Goal: Task Accomplishment & Management: Manage account settings

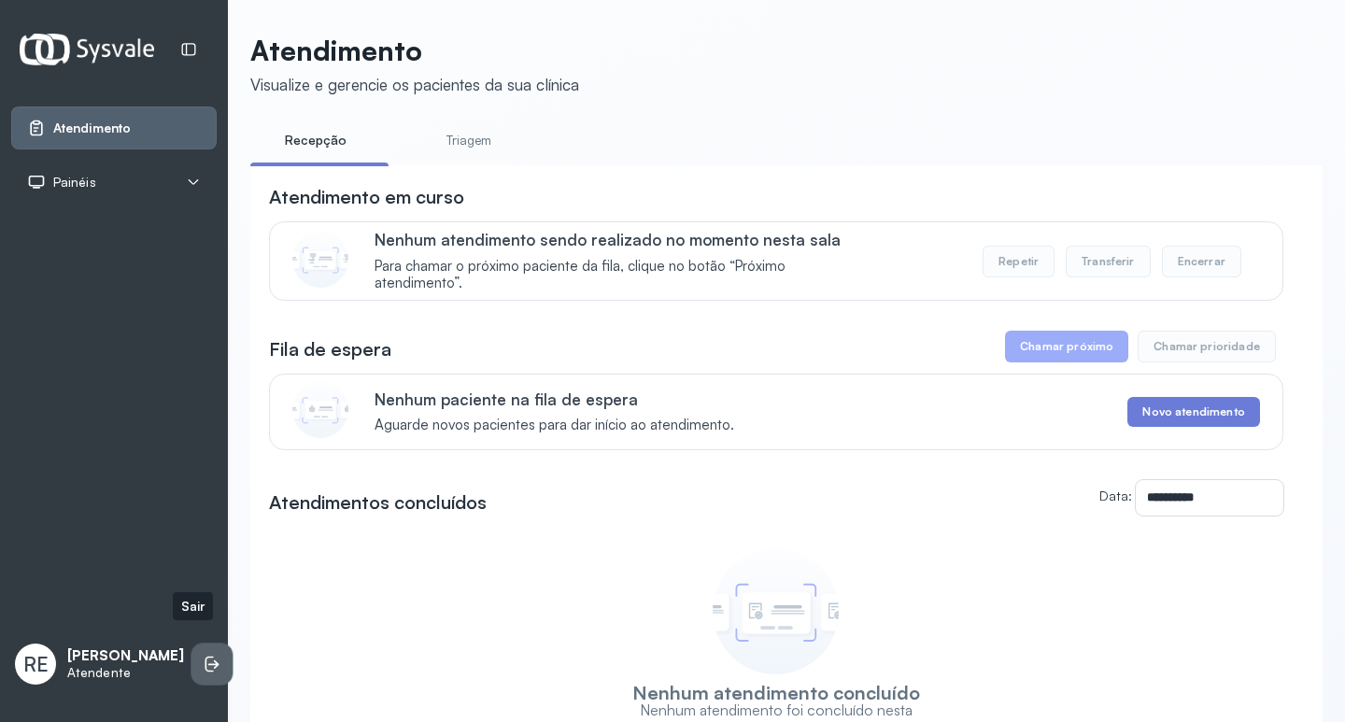
click at [199, 644] on li at bounding box center [211, 664] width 41 height 41
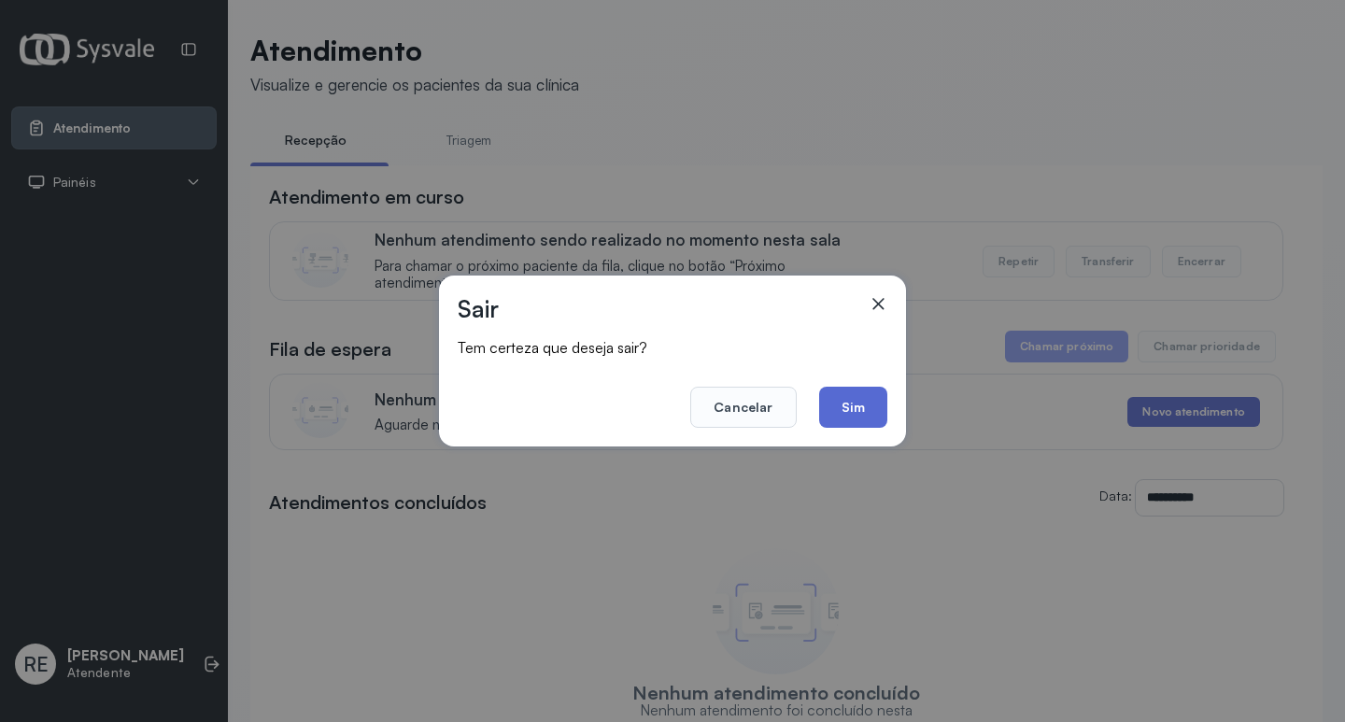
click at [874, 399] on button "Sim" at bounding box center [853, 407] width 68 height 41
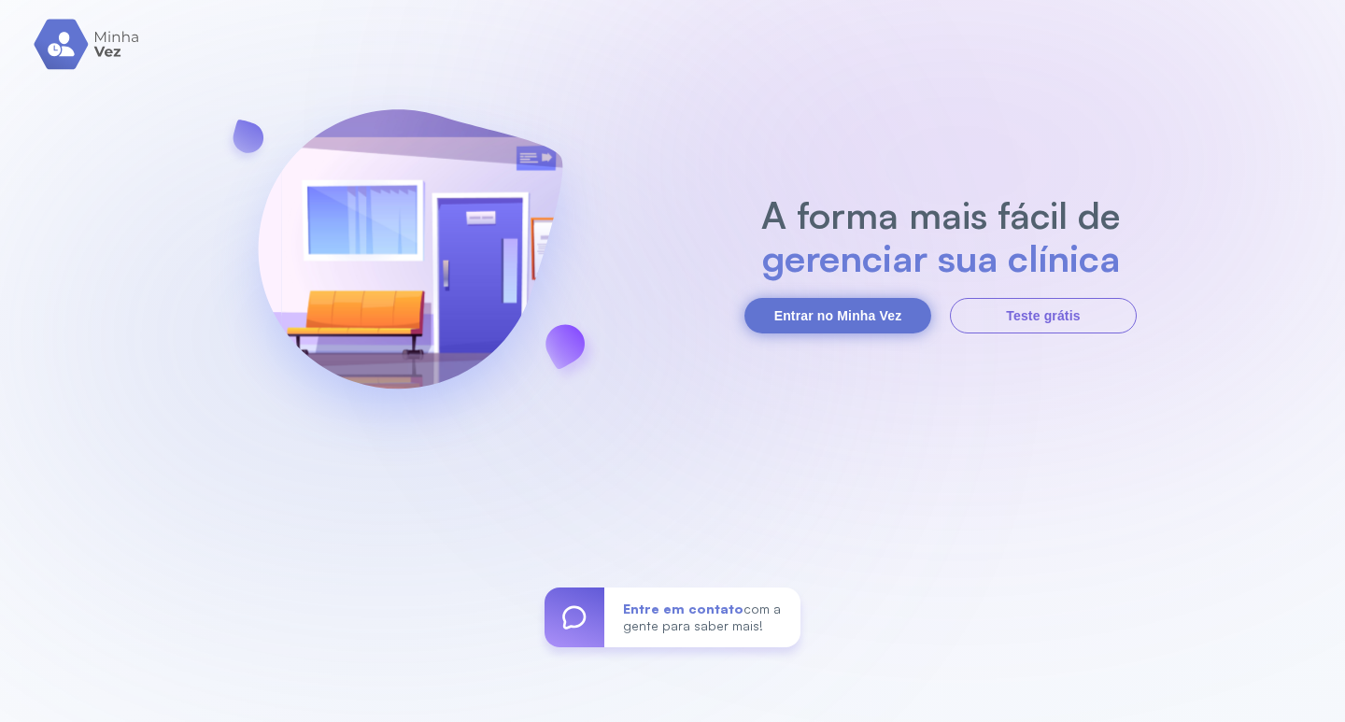
click at [834, 327] on button "Entrar no Minha Vez" at bounding box center [837, 315] width 187 height 35
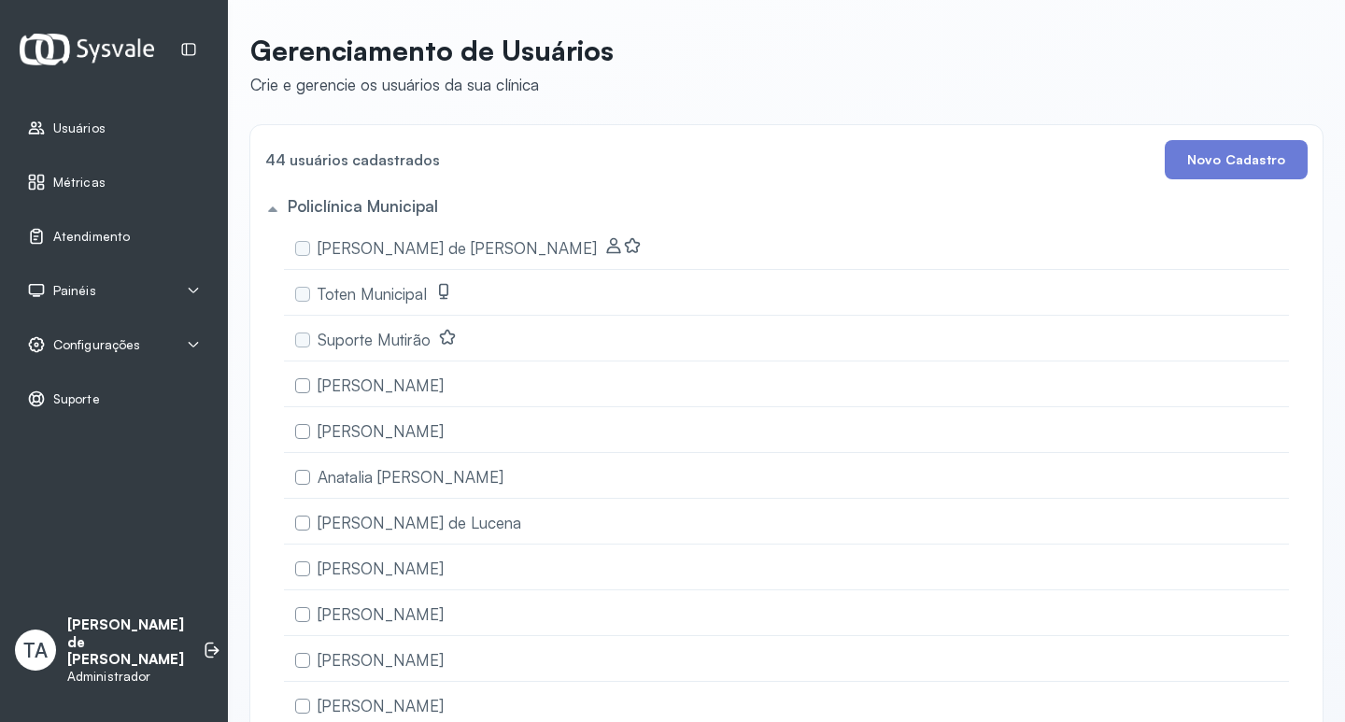
click at [178, 337] on div "Configurações" at bounding box center [114, 344] width 174 height 19
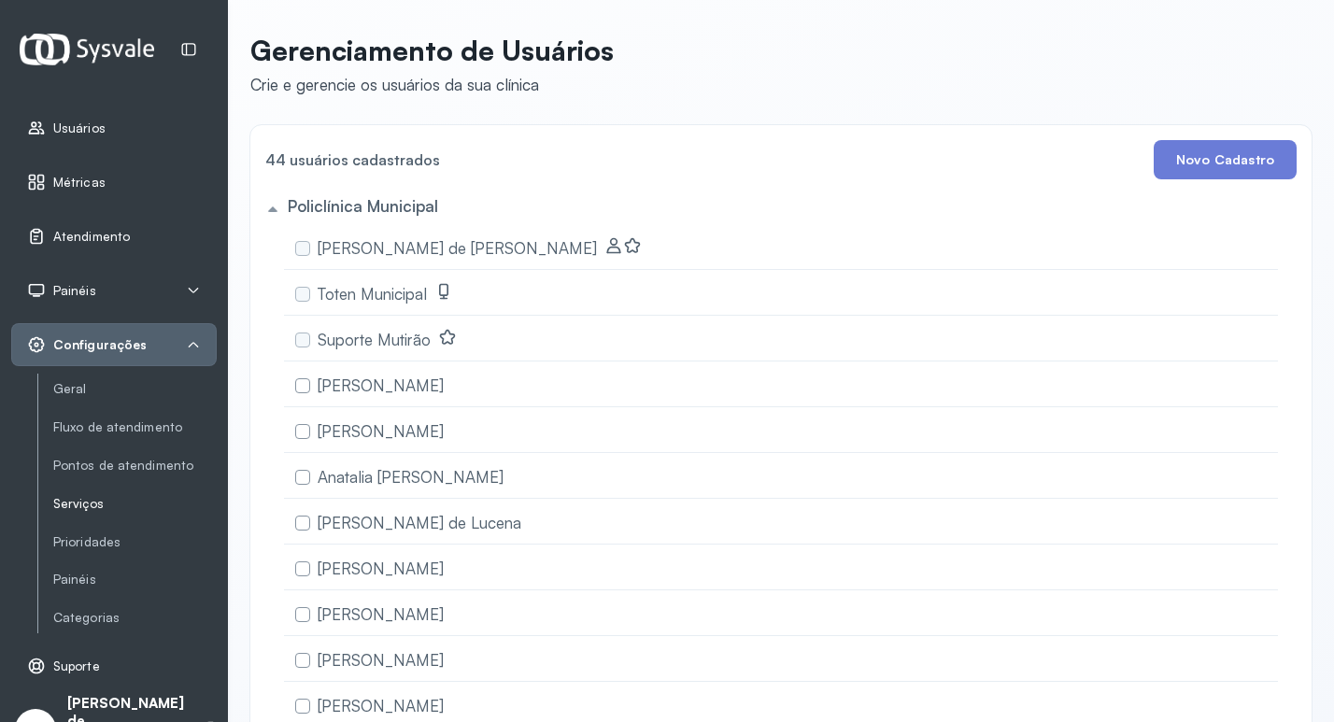
click at [76, 506] on link "Serviços" at bounding box center [134, 504] width 163 height 16
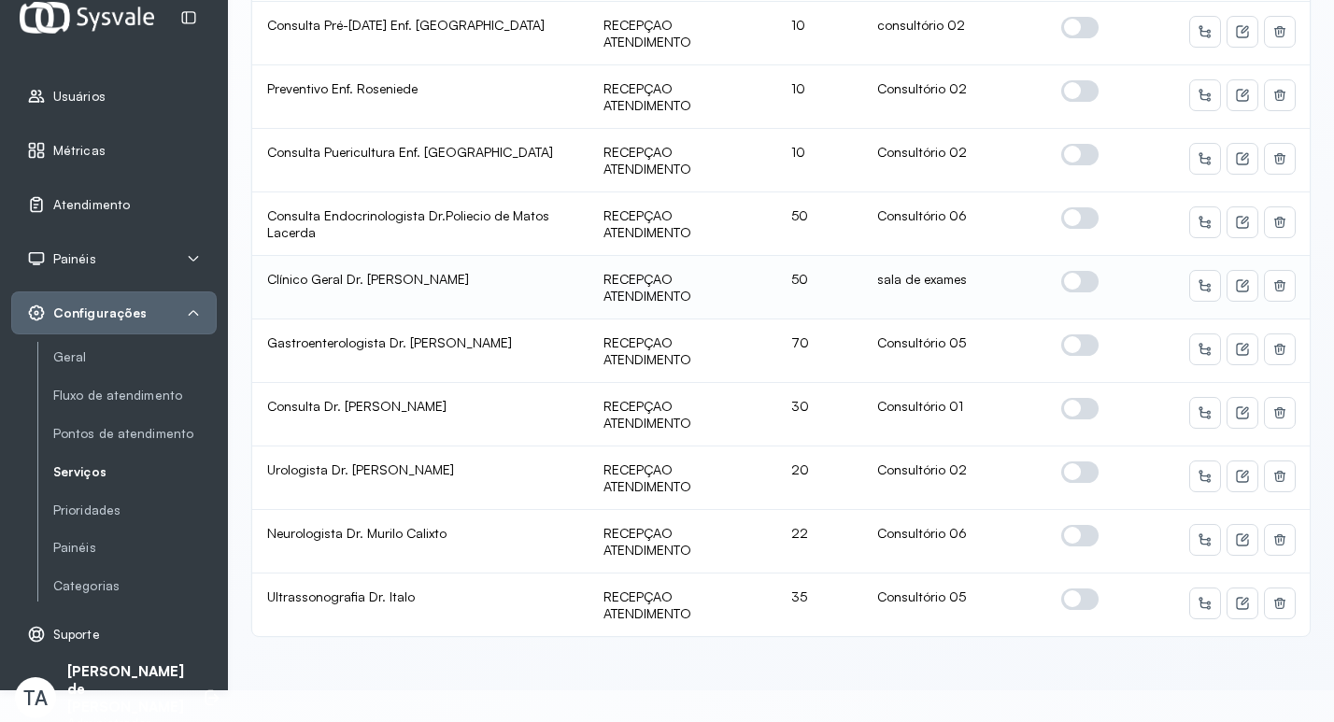
scroll to position [49, 0]
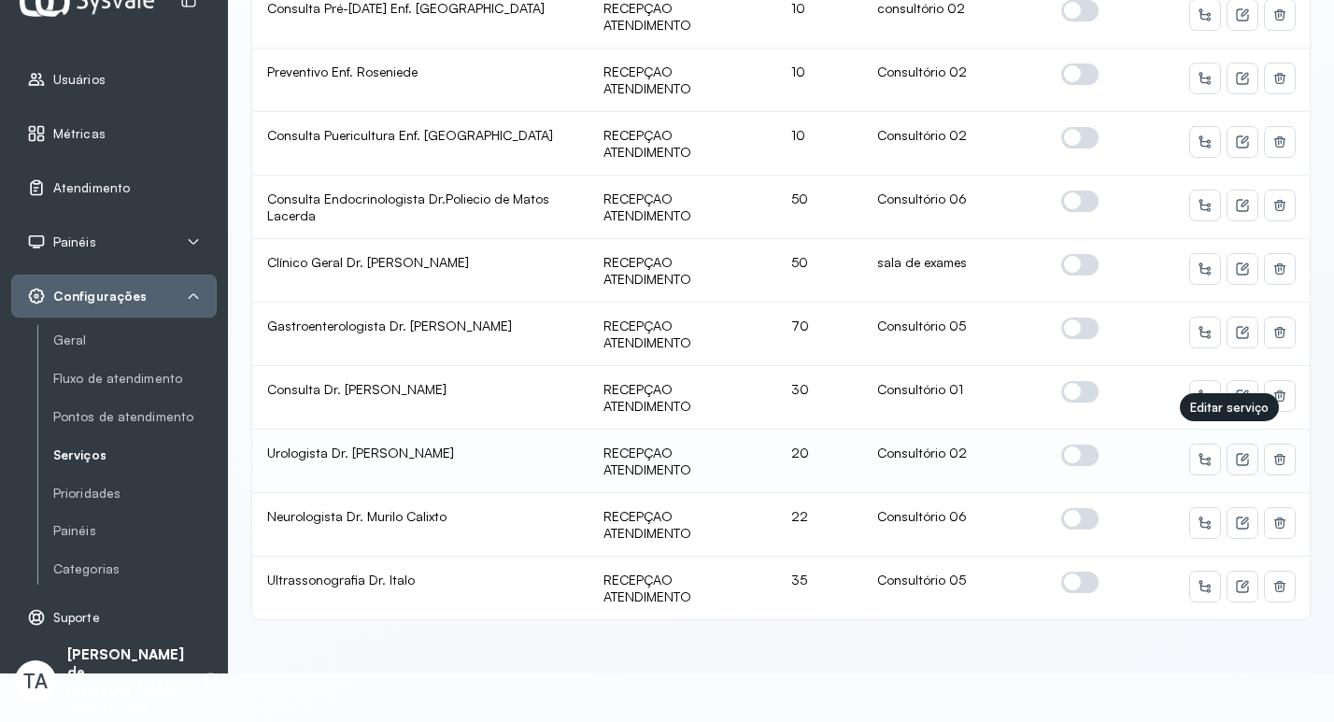
click at [1235, 452] on icon at bounding box center [1242, 459] width 15 height 15
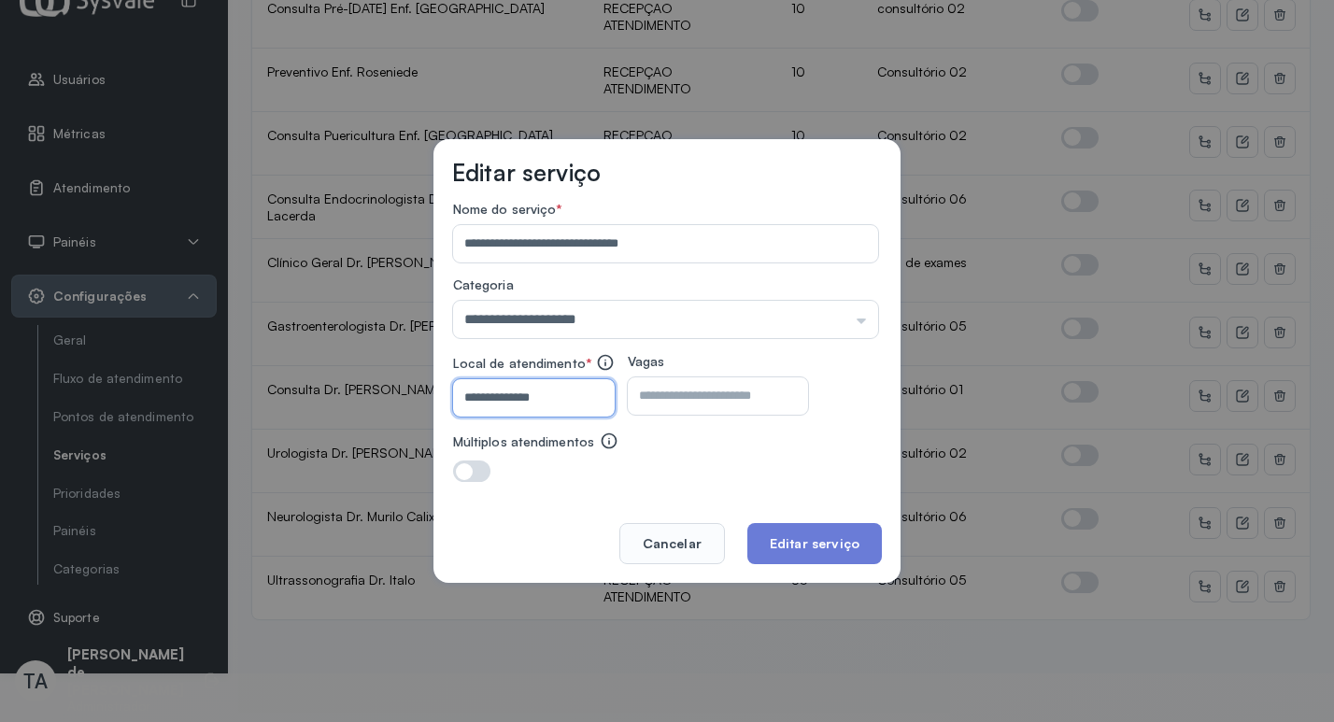
click at [578, 387] on input "**********" at bounding box center [530, 397] width 154 height 37
type input "**********"
click at [800, 552] on button "Editar serviço" at bounding box center [814, 543] width 134 height 41
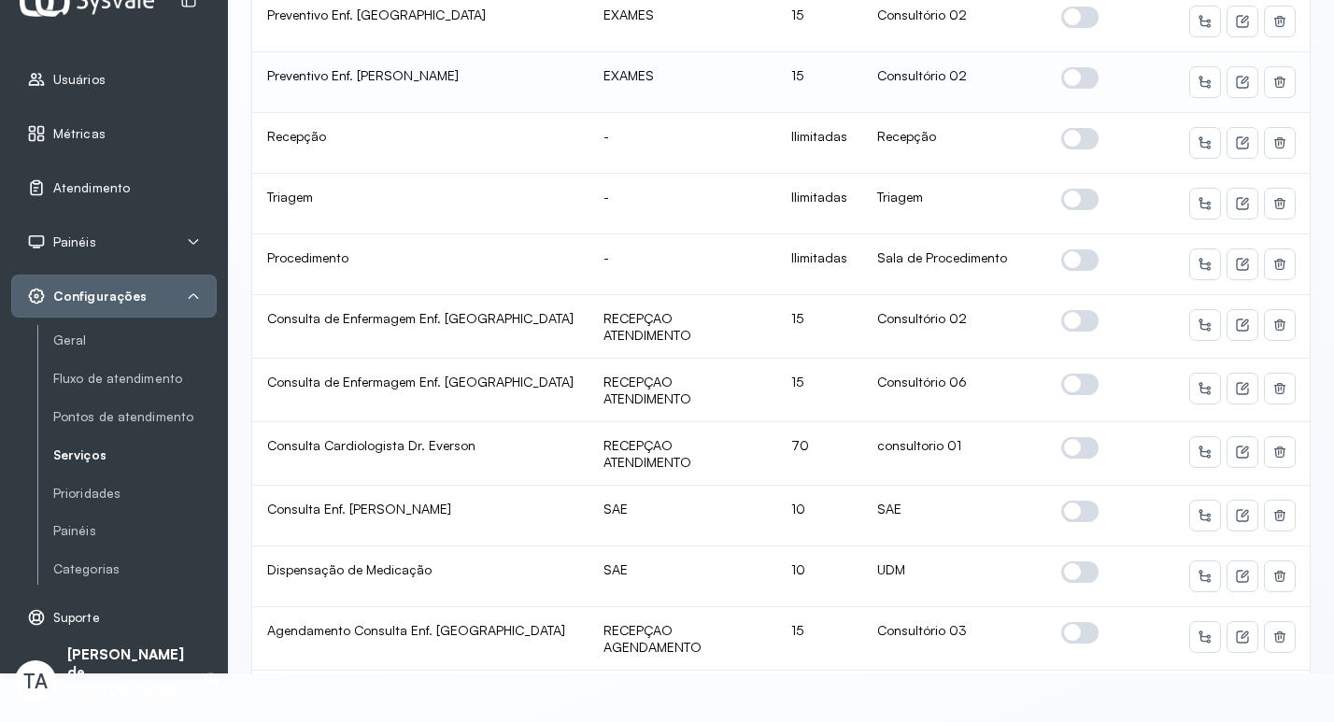
scroll to position [2055, 0]
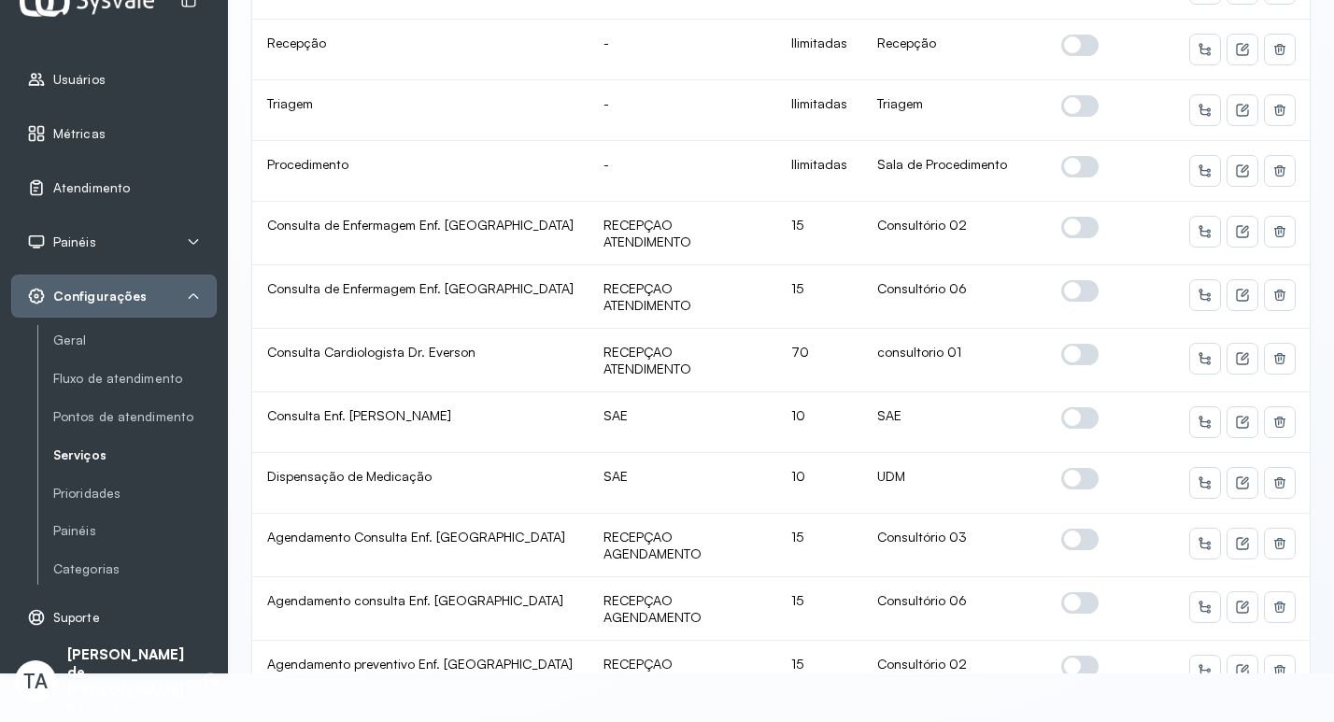
click at [175, 295] on div "Configurações" at bounding box center [114, 296] width 174 height 19
click at [192, 300] on icon at bounding box center [193, 296] width 15 height 15
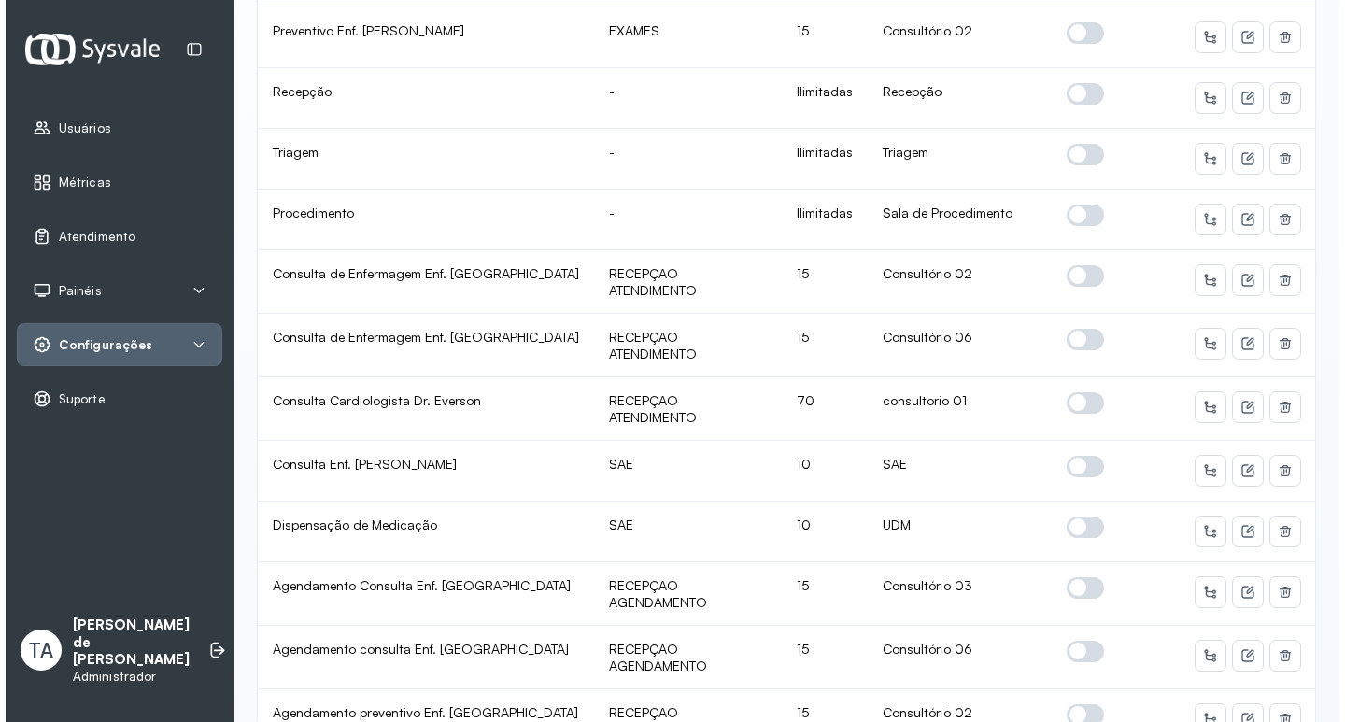
scroll to position [1999, 0]
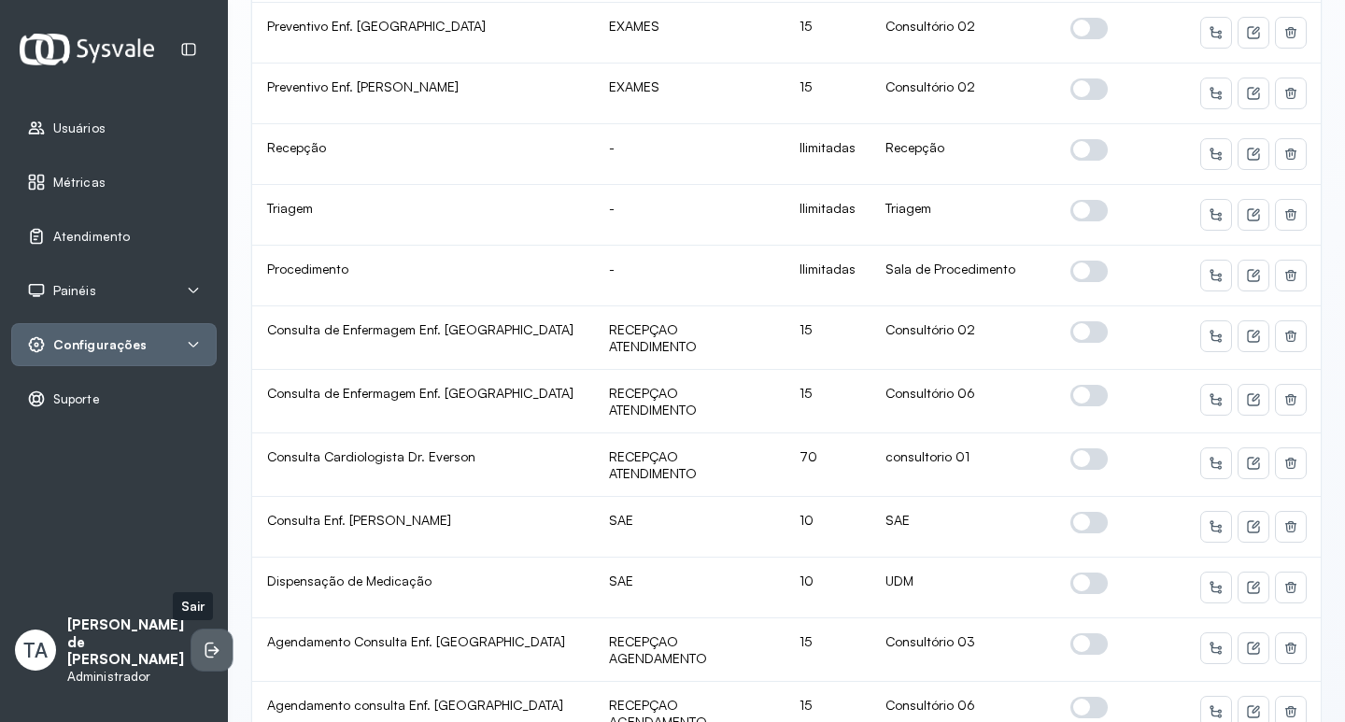
click at [203, 649] on icon at bounding box center [212, 650] width 19 height 19
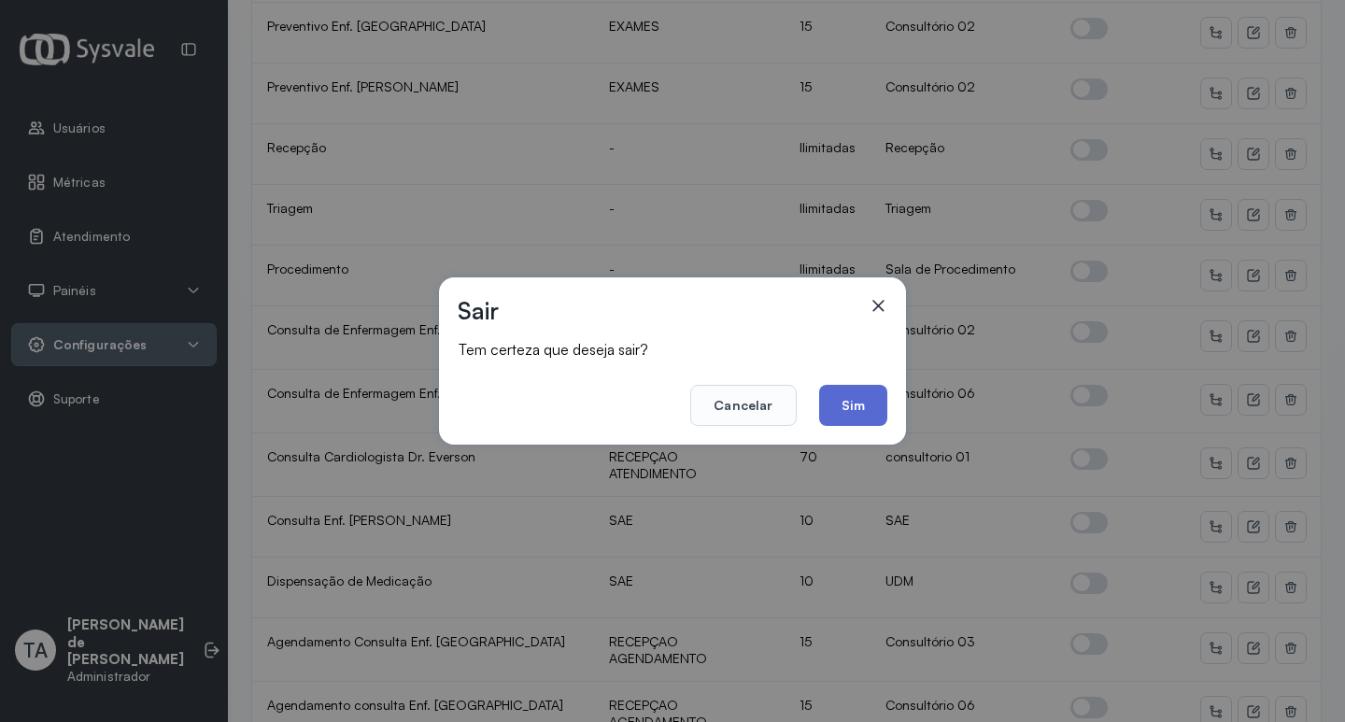
click at [842, 418] on button "Sim" at bounding box center [853, 405] width 68 height 41
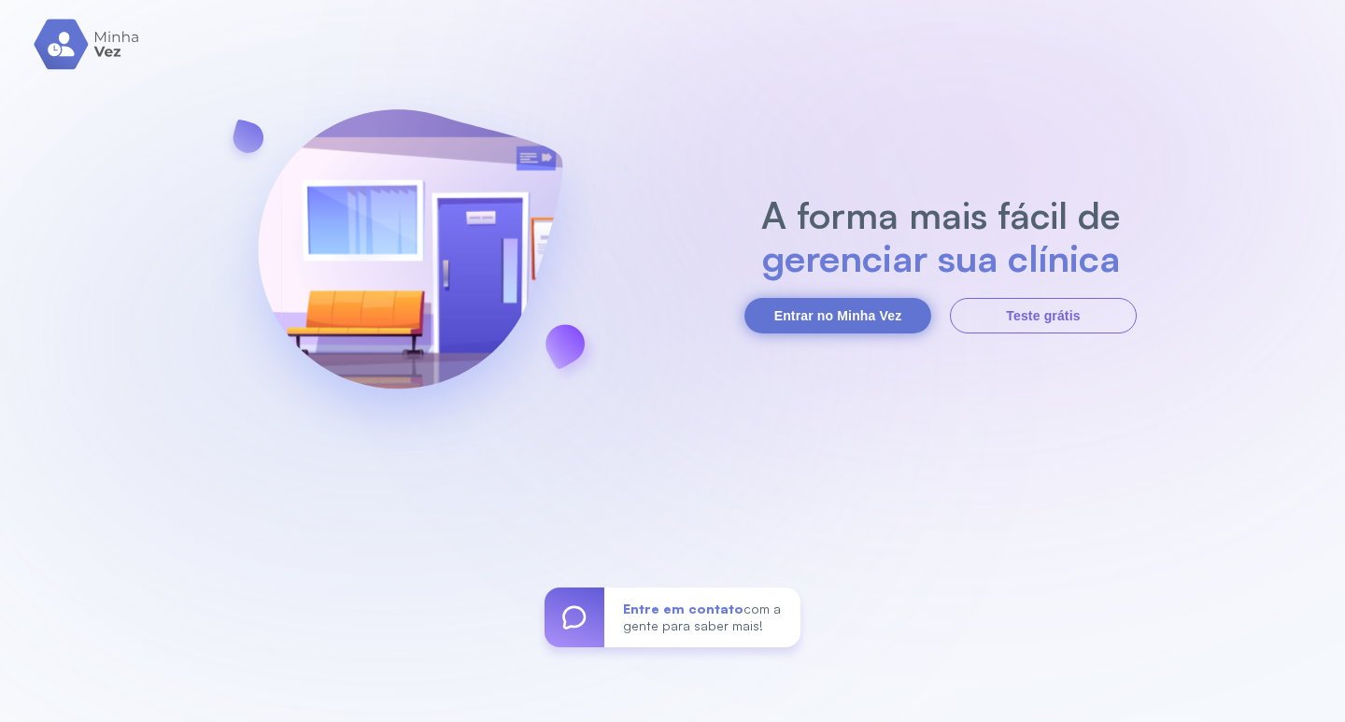
drag, startPoint x: 840, startPoint y: 253, endPoint x: 813, endPoint y: 302, distance: 55.6
click at [834, 261] on h2 "gerenciar sua clínica" at bounding box center [941, 257] width 378 height 43
click at [813, 318] on button "Entrar no Minha Vez" at bounding box center [837, 315] width 187 height 35
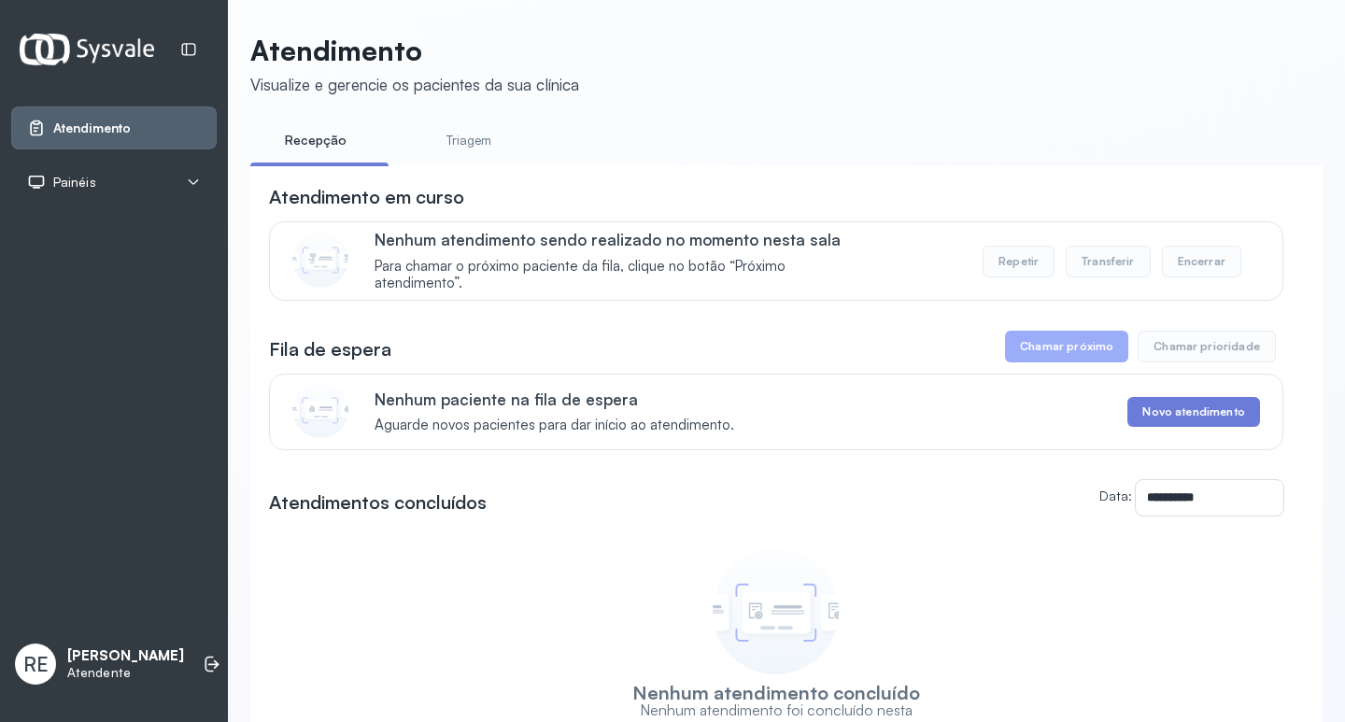
click at [78, 178] on span "Painéis" at bounding box center [74, 183] width 43 height 16
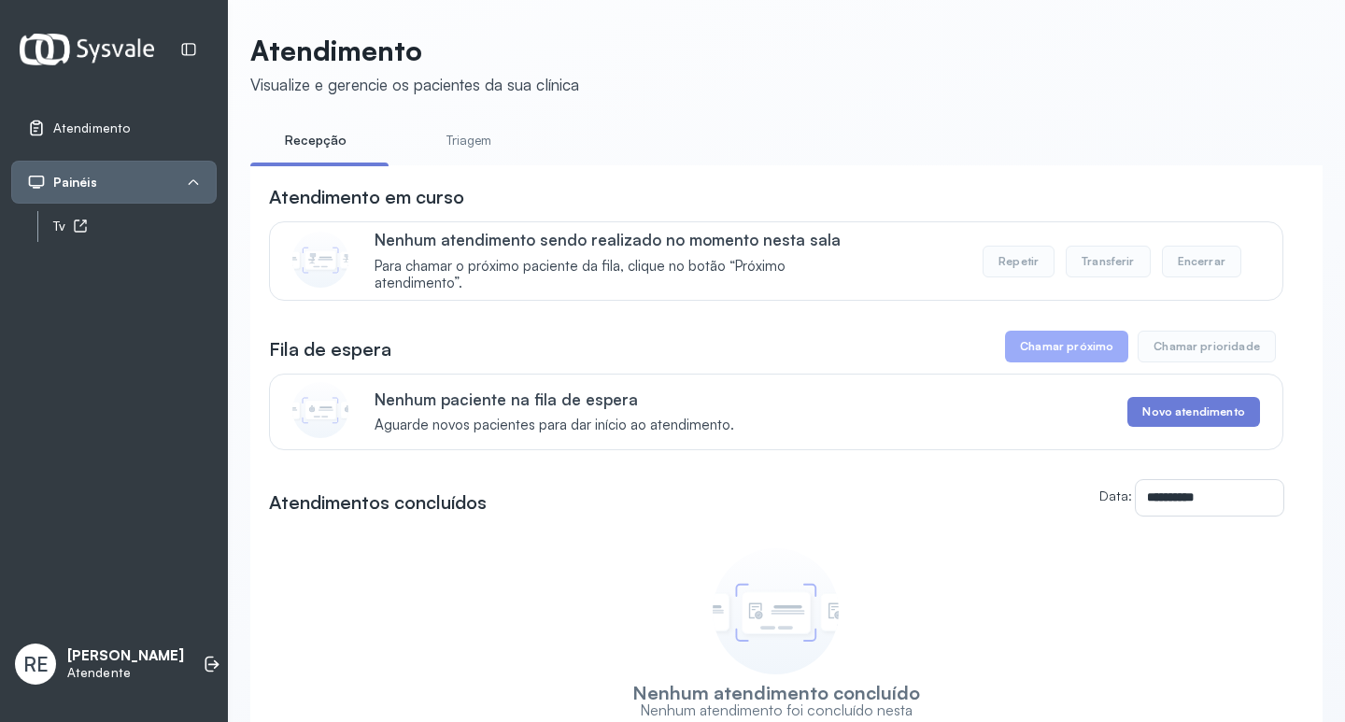
click at [69, 218] on link "Tv" at bounding box center [134, 226] width 163 height 23
